Goal: Find specific page/section: Find specific page/section

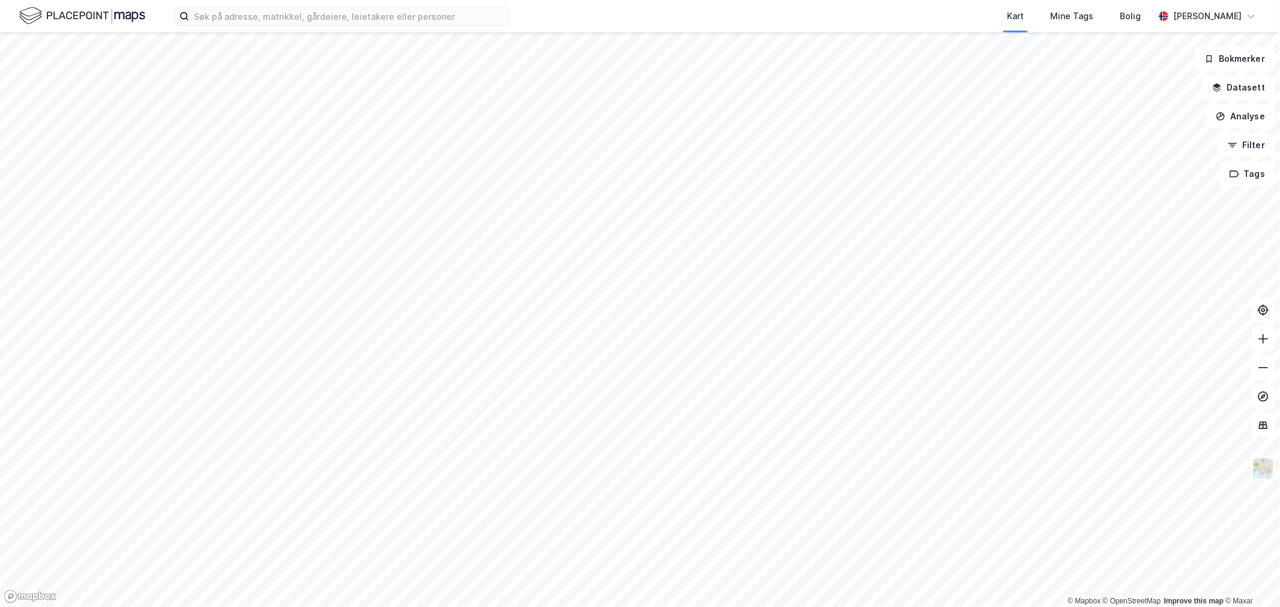
click at [419, 4] on div "Kart Mine Tags Bolig [PERSON_NAME]" at bounding box center [640, 16] width 1280 height 32
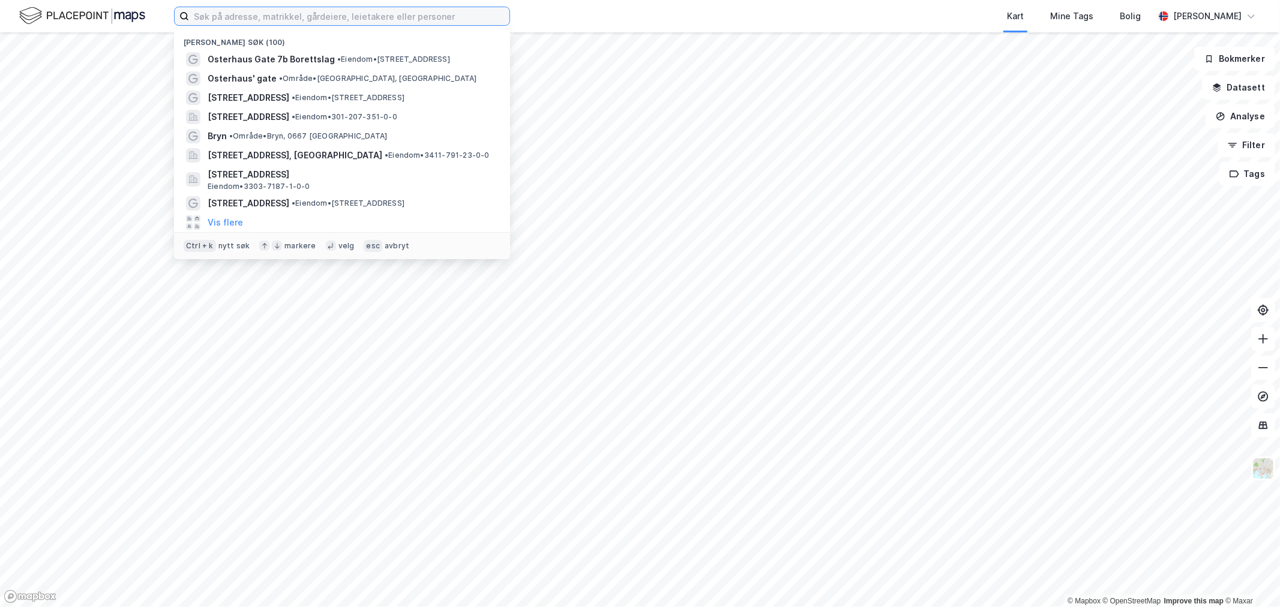
click at [418, 13] on input at bounding box center [349, 16] width 320 height 18
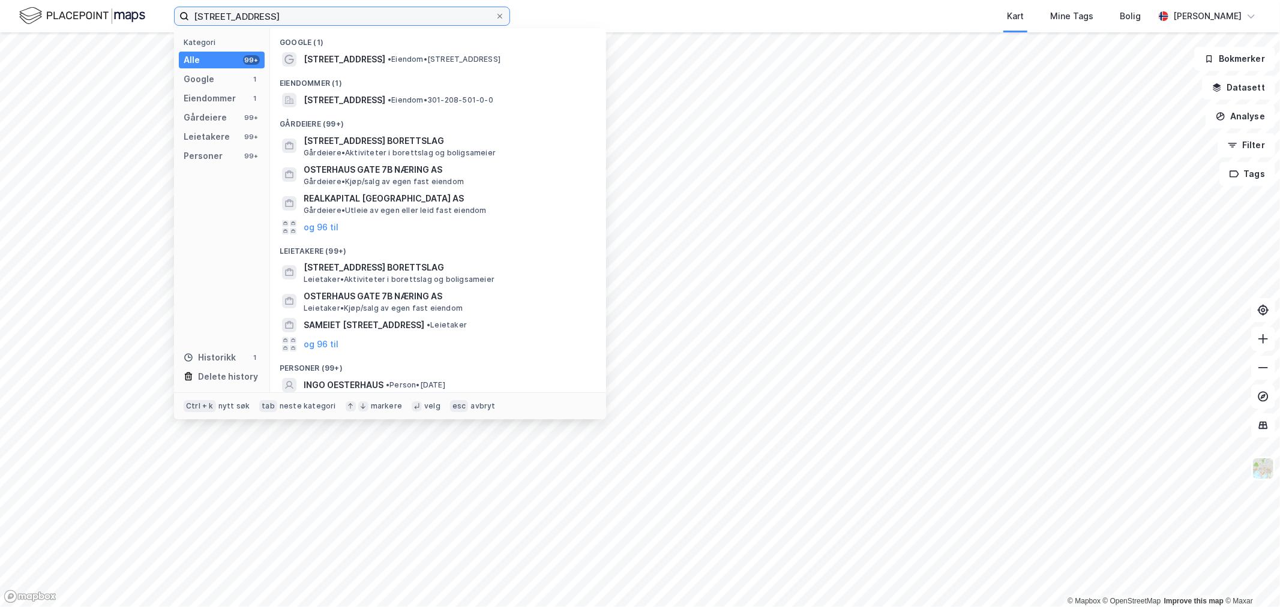
type input "[STREET_ADDRESS]"
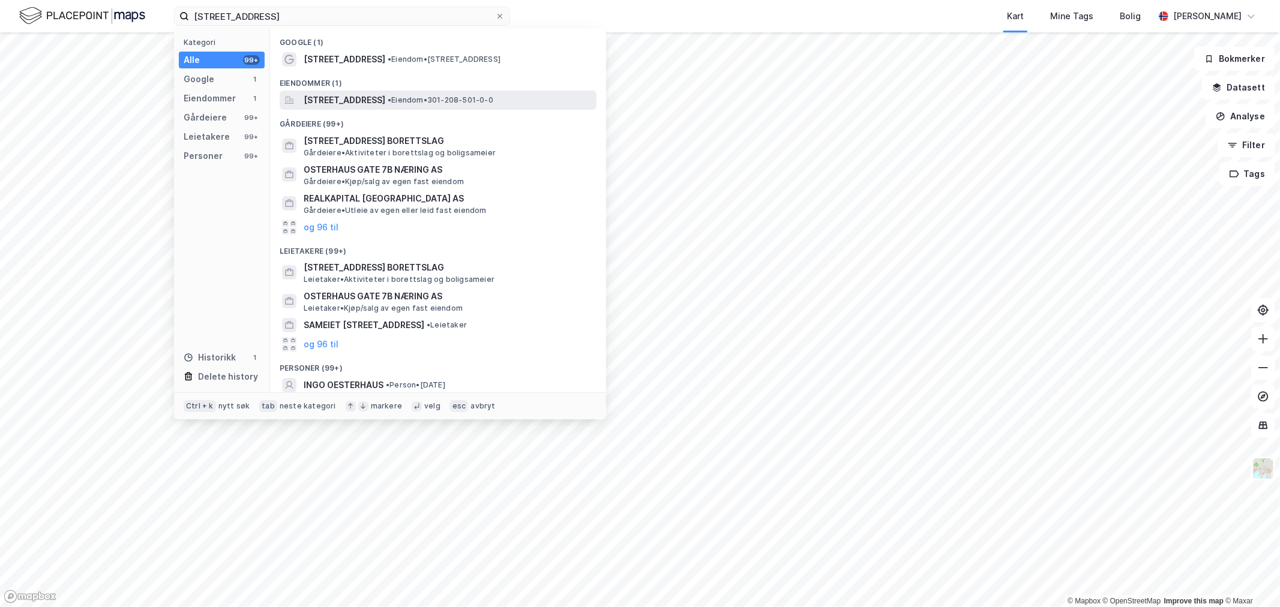
click at [365, 99] on span "[STREET_ADDRESS]" at bounding box center [345, 100] width 82 height 14
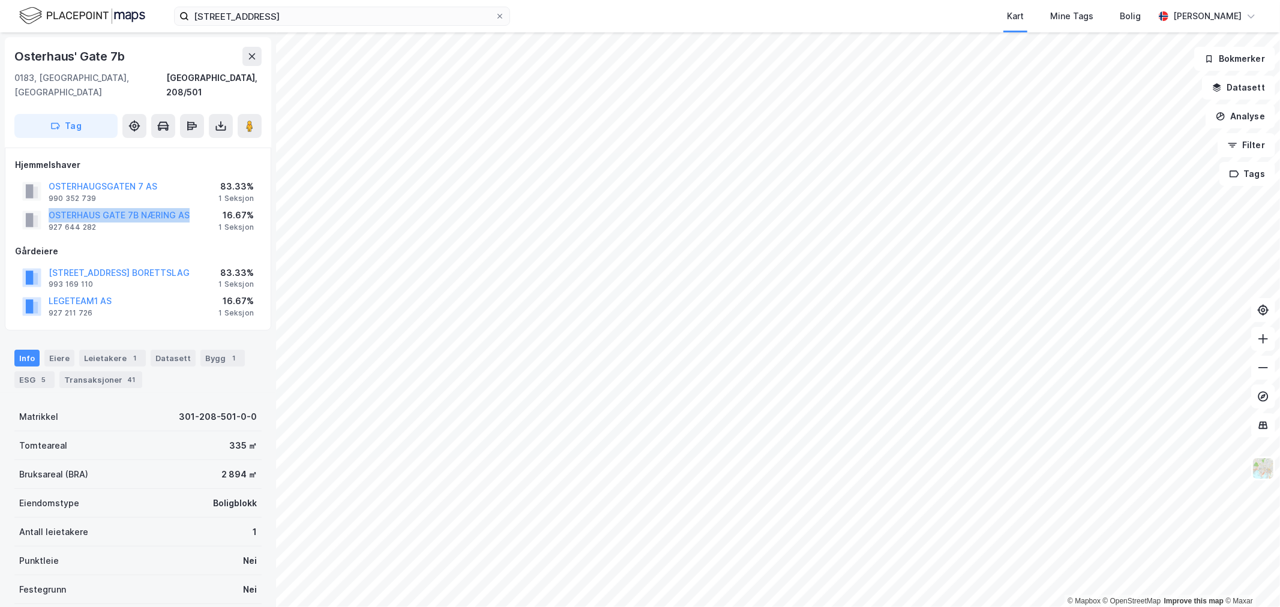
drag, startPoint x: 197, startPoint y: 199, endPoint x: 43, endPoint y: 203, distance: 153.6
click at [43, 206] on div "[GEOGRAPHIC_DATA] 7B NÆRING AS 927 644 282 16.67% 1 Seksjon" at bounding box center [138, 220] width 246 height 29
copy button "OSTERHAUS GATE 7B NÆRING AS"
